Goal: Find specific page/section: Find specific page/section

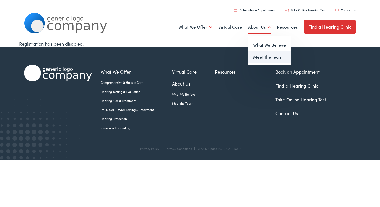
click at [259, 57] on link "Meet the Team" at bounding box center [269, 57] width 43 height 12
